Goal: Navigation & Orientation: Find specific page/section

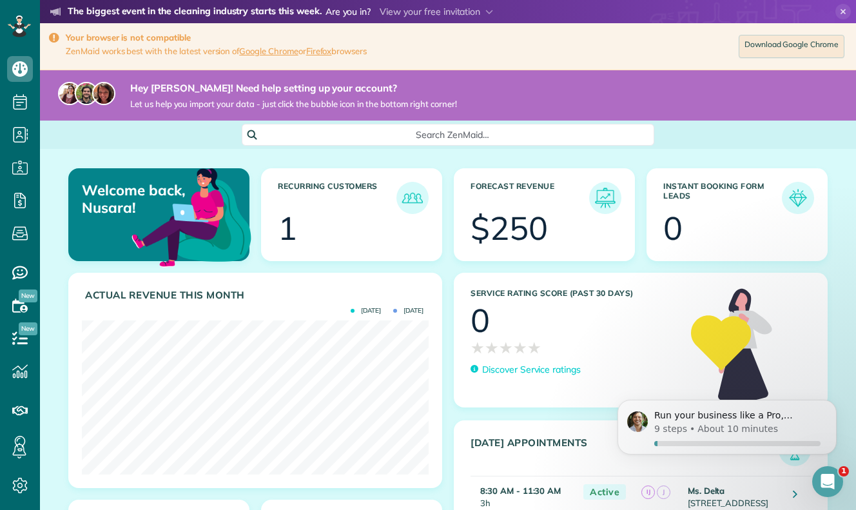
click at [375, 228] on div at bounding box center [363, 230] width 123 height 32
click at [324, 259] on article "Recurring Customers 1" at bounding box center [351, 214] width 181 height 93
click at [418, 193] on img at bounding box center [413, 198] width 30 height 30
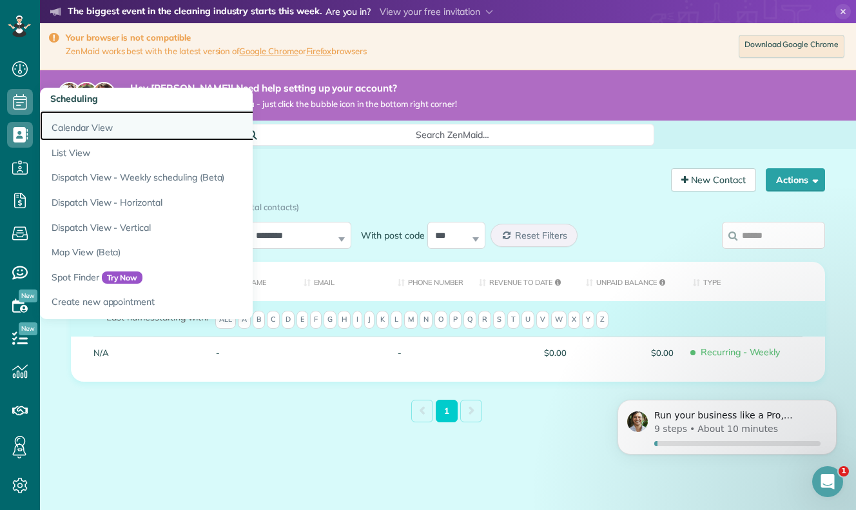
click at [84, 124] on link "Calendar View" at bounding box center [201, 126] width 322 height 30
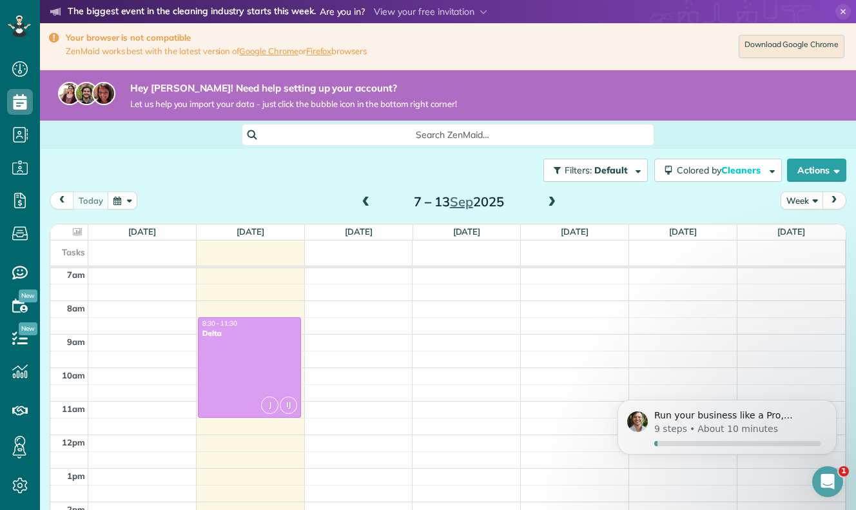
click at [797, 199] on button "Week" at bounding box center [802, 199] width 43 height 17
click at [807, 297] on ul "Day Week Month" at bounding box center [832, 257] width 103 height 92
click at [808, 200] on button "Week" at bounding box center [802, 199] width 43 height 17
click at [839, 280] on link "Month" at bounding box center [832, 282] width 102 height 26
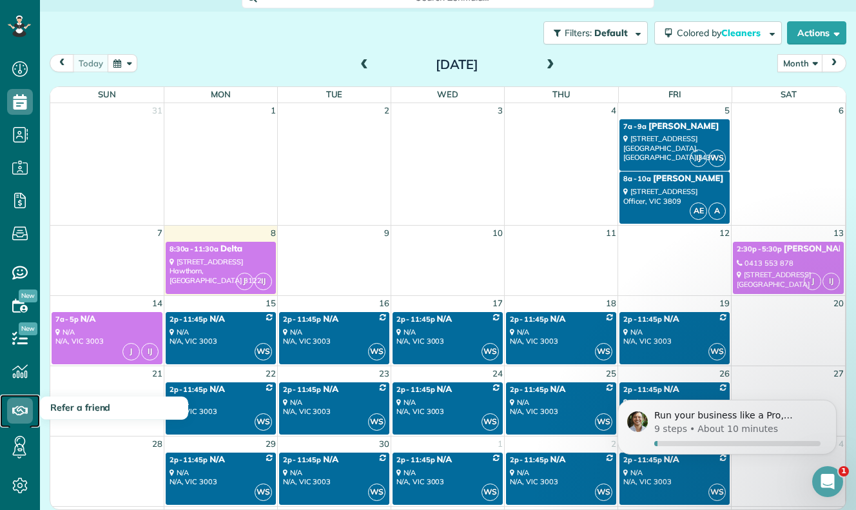
click at [23, 409] on icon at bounding box center [20, 411] width 26 height 26
click at [88, 406] on span "Refer a friend" at bounding box center [80, 408] width 60 height 12
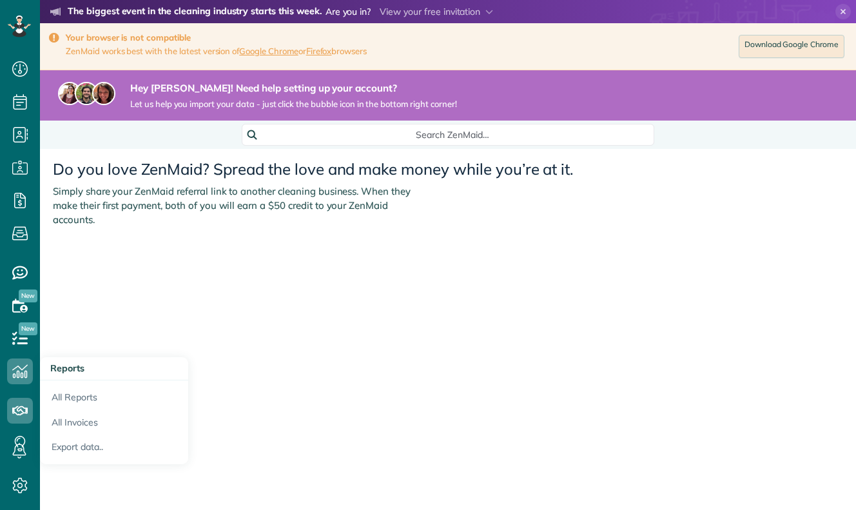
scroll to position [6, 6]
drag, startPoint x: 236, startPoint y: 178, endPoint x: 299, endPoint y: 178, distance: 63.2
click at [289, 177] on h2 "Do you love ZenMaid? Spread the love and make money while you’re at it." at bounding box center [448, 165] width 816 height 23
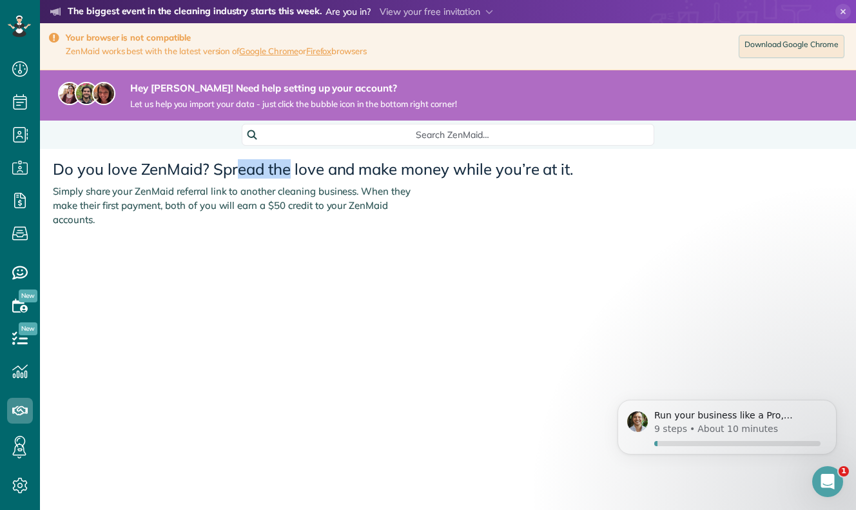
scroll to position [0, 0]
click at [21, 79] on icon at bounding box center [20, 69] width 26 height 26
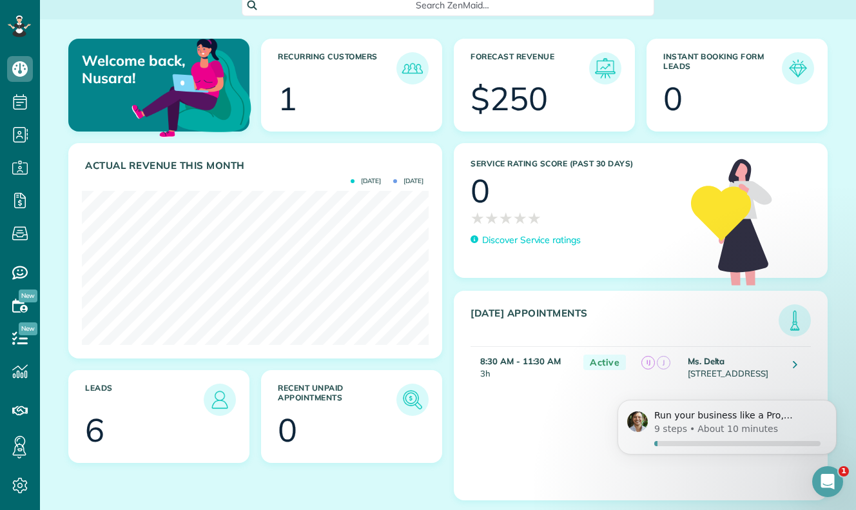
scroll to position [144, 0]
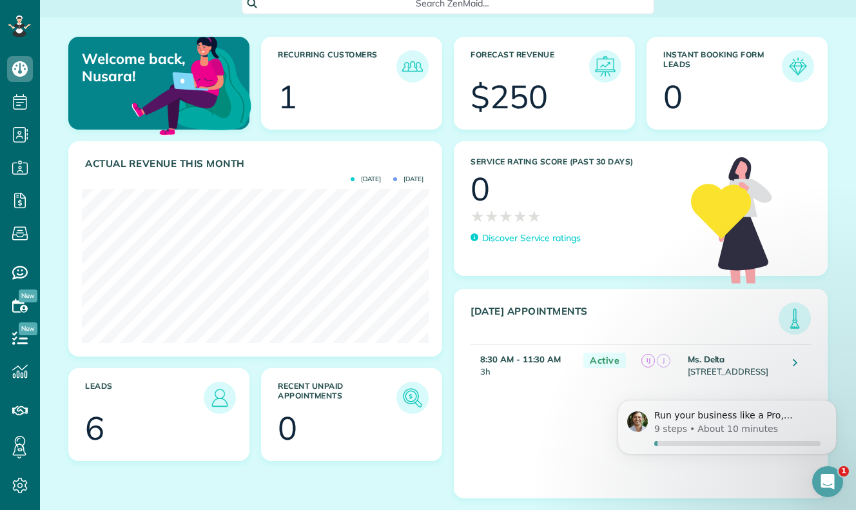
click at [145, 412] on section "6" at bounding box center [159, 428] width 148 height 32
click at [231, 383] on img at bounding box center [220, 398] width 30 height 30
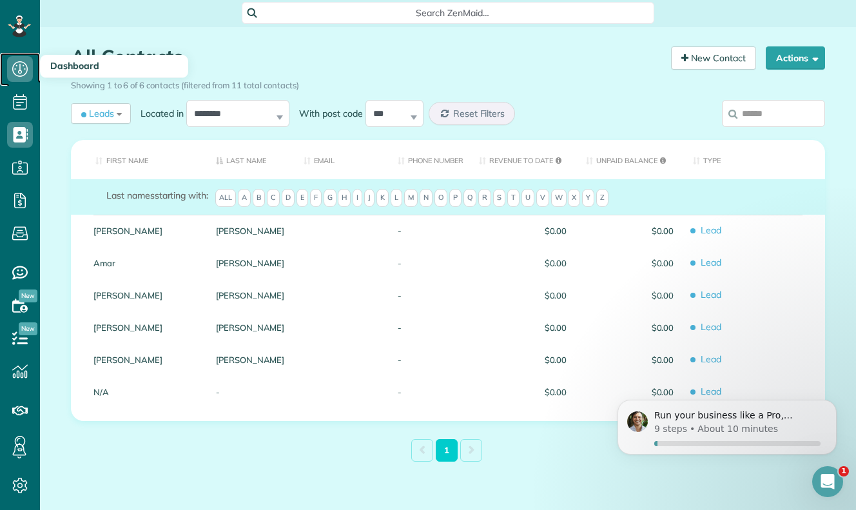
click at [8, 76] on icon at bounding box center [20, 69] width 26 height 26
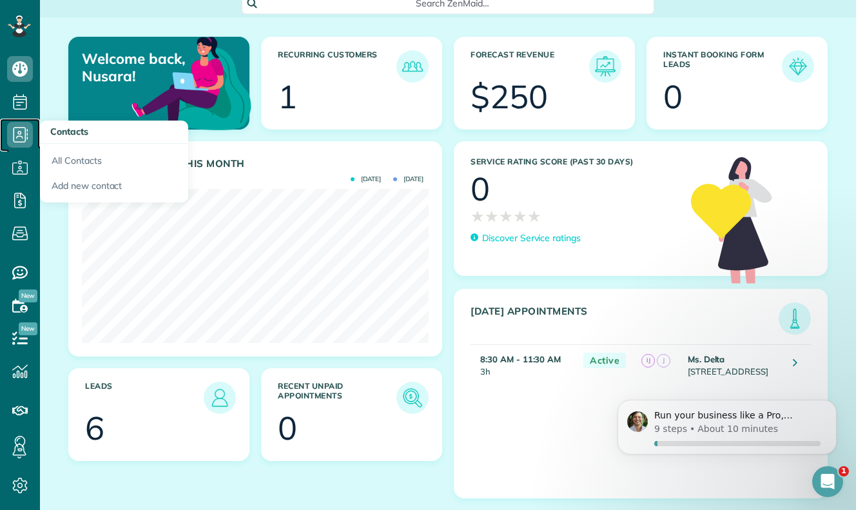
click at [19, 144] on icon at bounding box center [20, 135] width 26 height 26
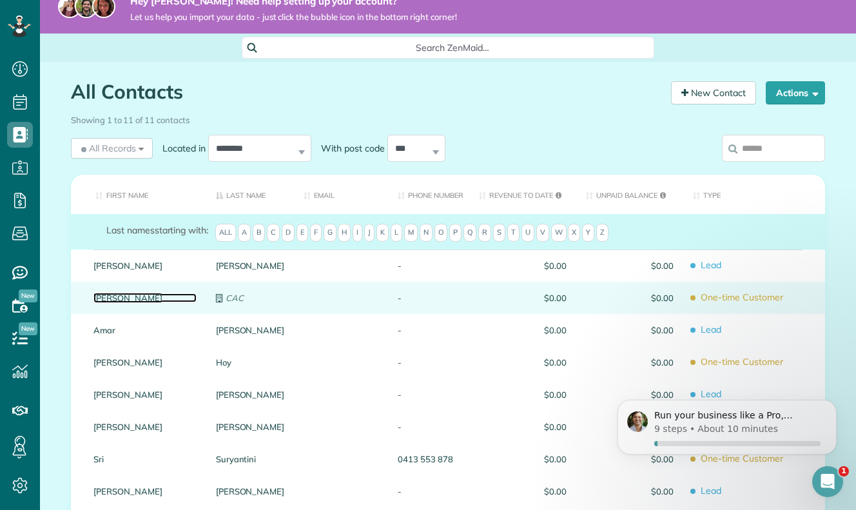
click at [106, 296] on link "[PERSON_NAME]" at bounding box center [144, 297] width 103 height 9
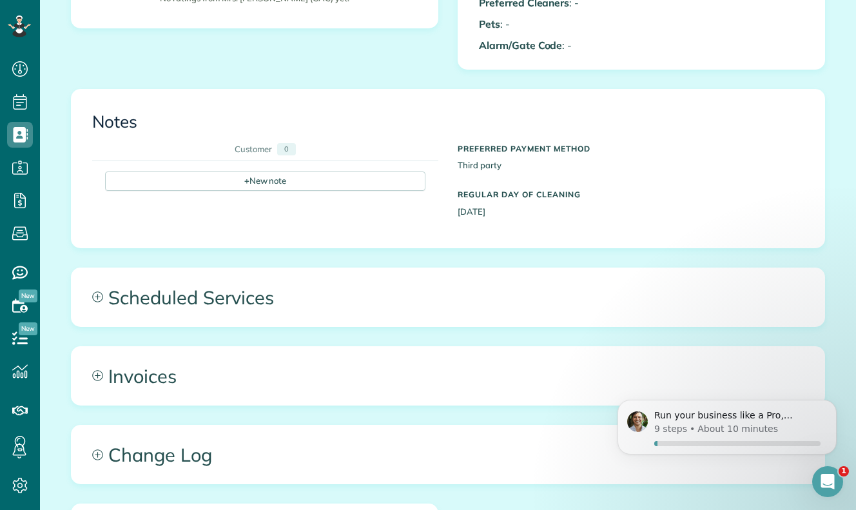
scroll to position [600, 0]
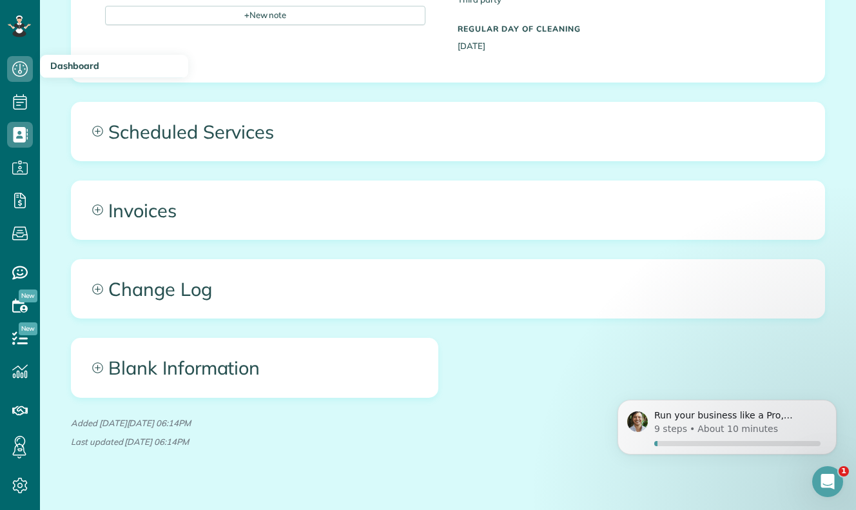
click at [48, 70] on h3 "Dashboard" at bounding box center [114, 66] width 148 height 23
click at [21, 66] on icon at bounding box center [20, 69] width 26 height 26
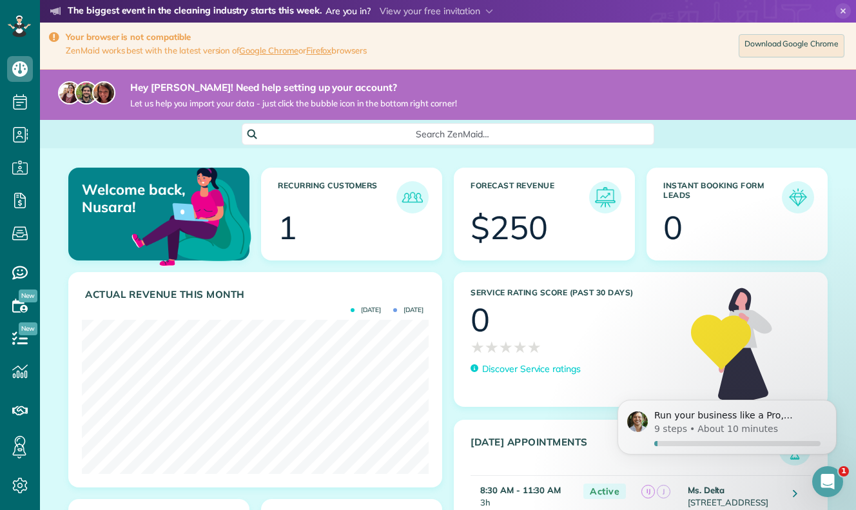
scroll to position [6, 0]
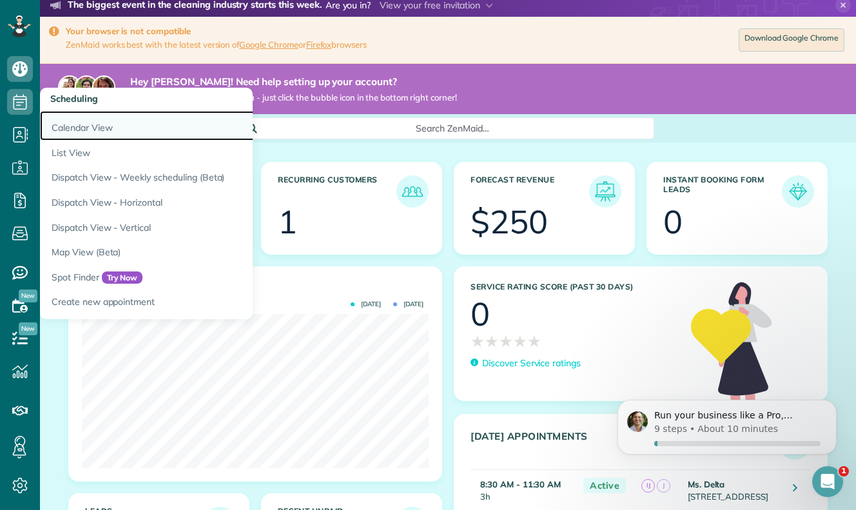
click at [95, 129] on link "Calendar View" at bounding box center [201, 126] width 322 height 30
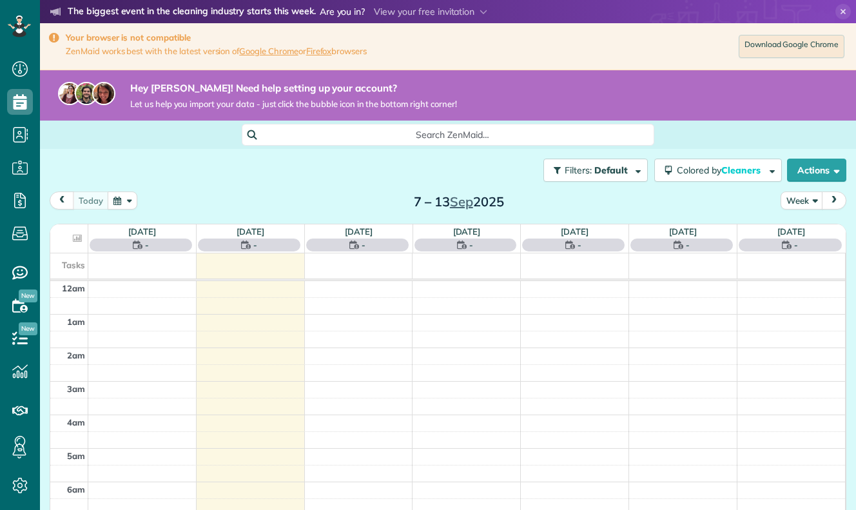
scroll to position [235, 0]
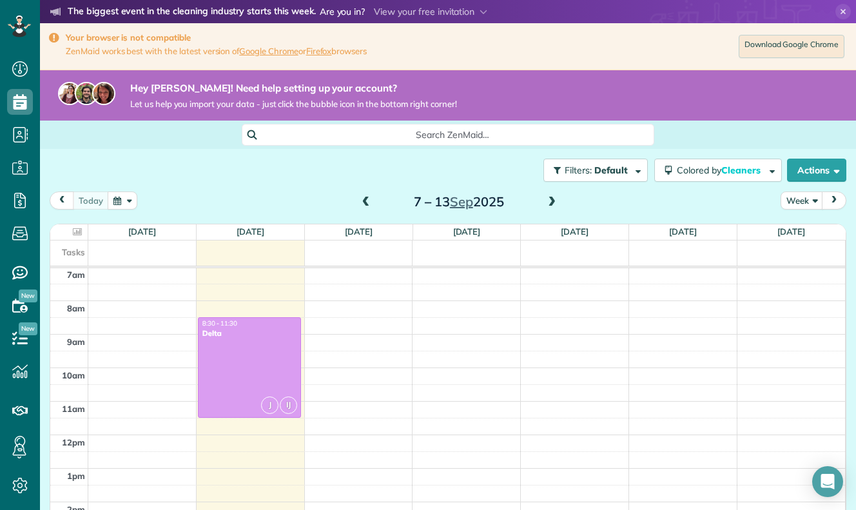
click at [814, 210] on div "[DATE] Week [DATE] – [DATE]" at bounding box center [448, 203] width 797 height 24
click at [808, 199] on button "Week" at bounding box center [802, 199] width 43 height 17
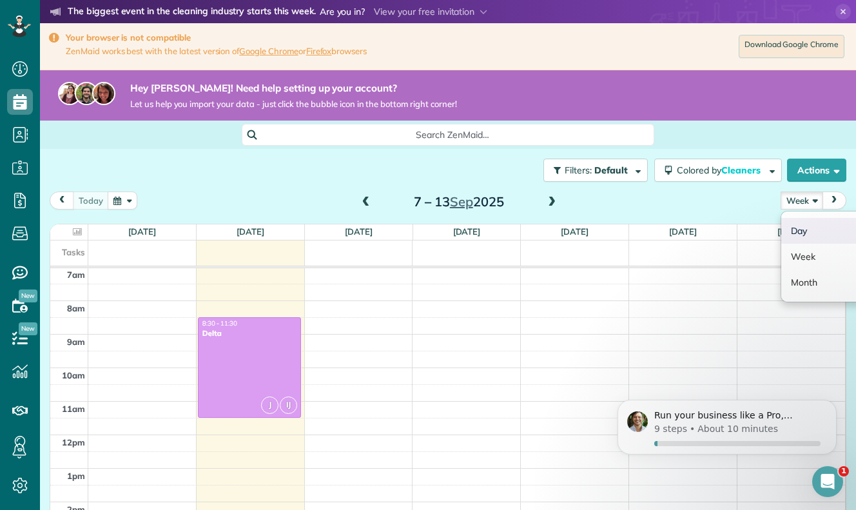
scroll to position [0, 0]
click at [803, 275] on link "Month" at bounding box center [832, 282] width 102 height 26
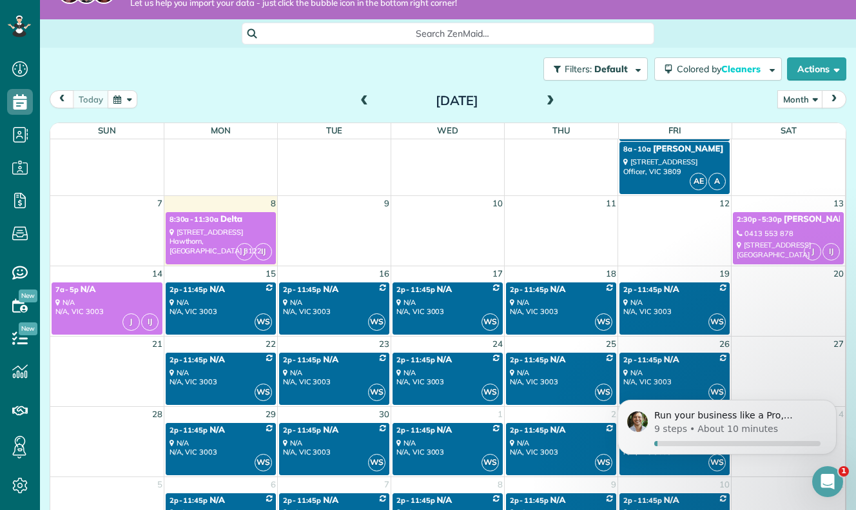
scroll to position [65, 0]
